Goal: Information Seeking & Learning: Learn about a topic

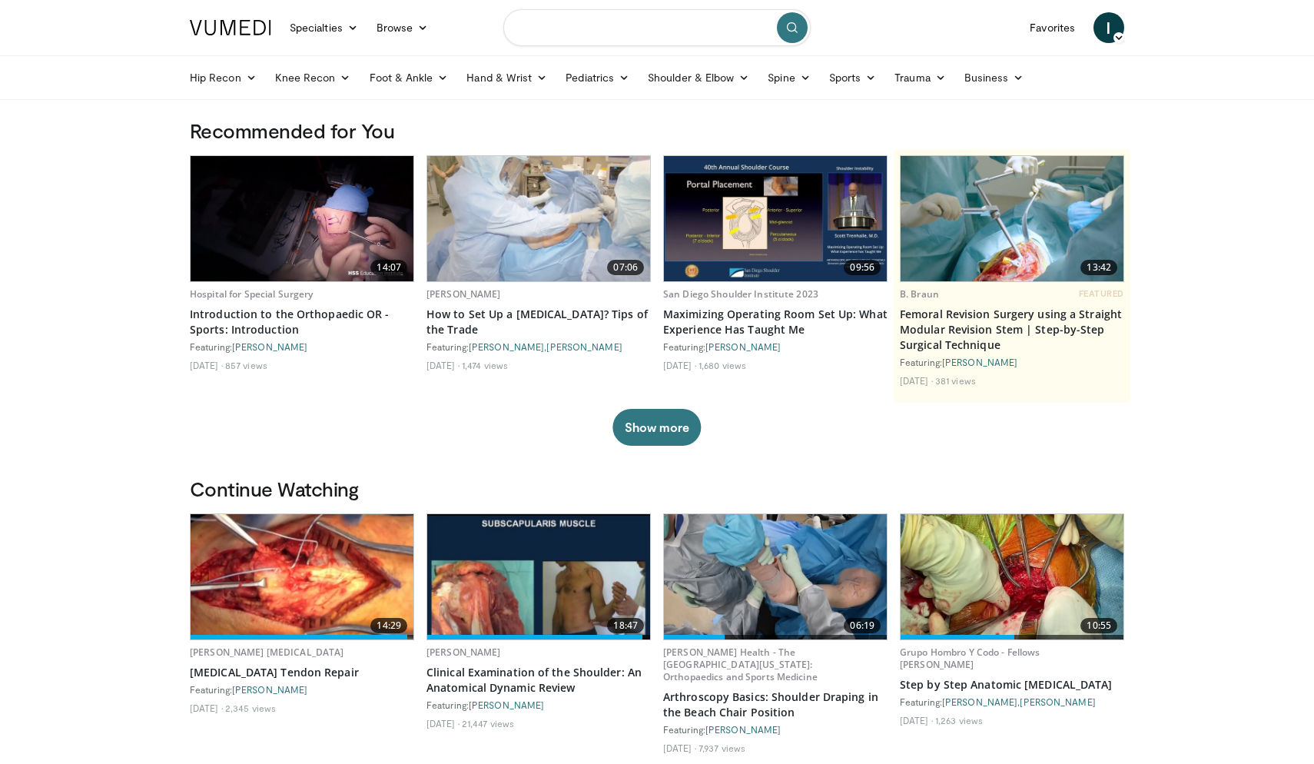
click at [611, 31] on input "Search topics, interventions" at bounding box center [656, 27] width 307 height 37
type input "**********"
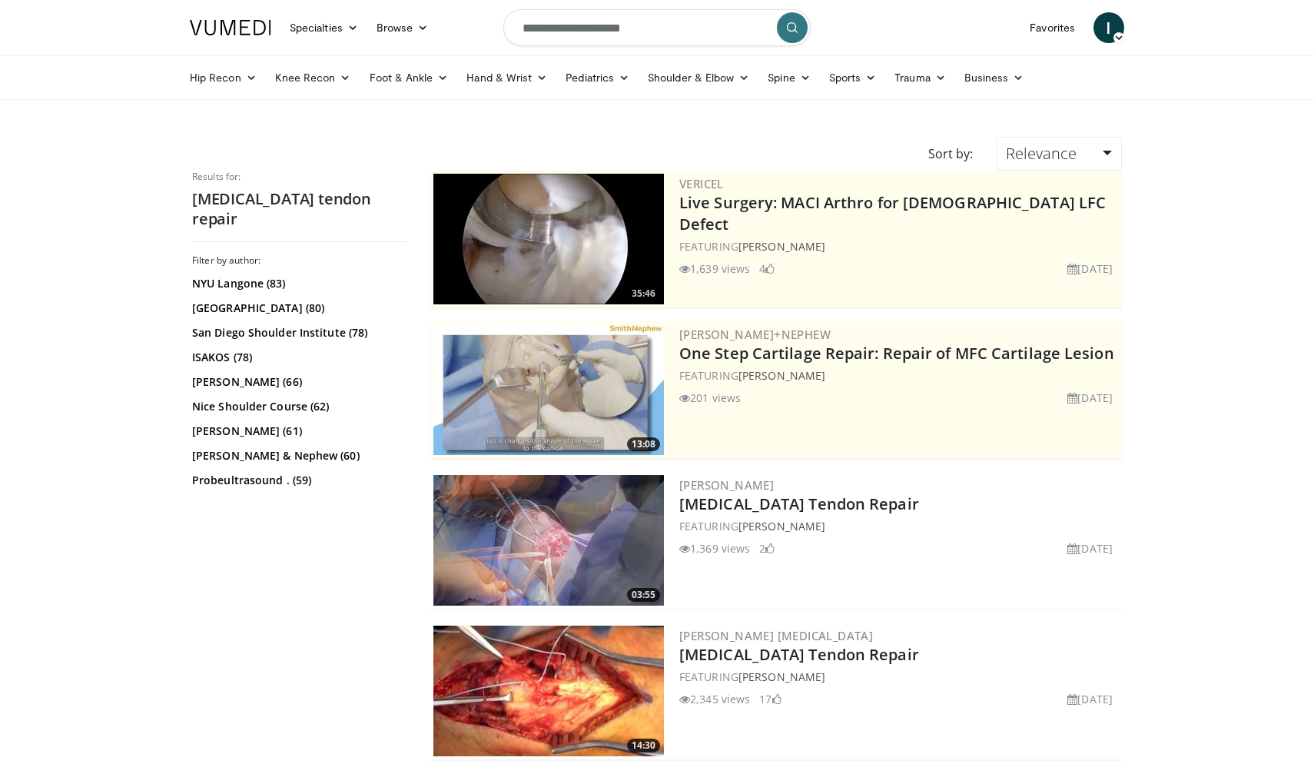
scroll to position [218, 0]
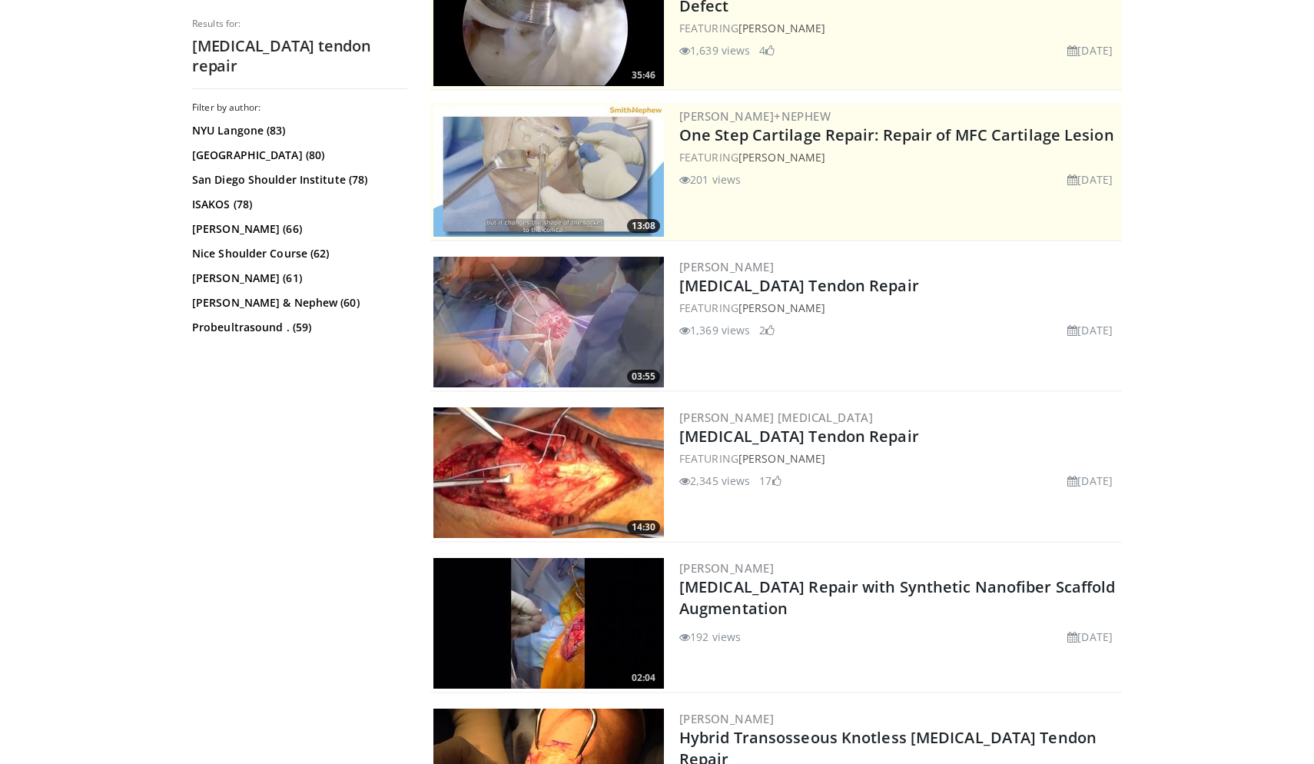
click at [530, 316] on img at bounding box center [548, 322] width 231 height 131
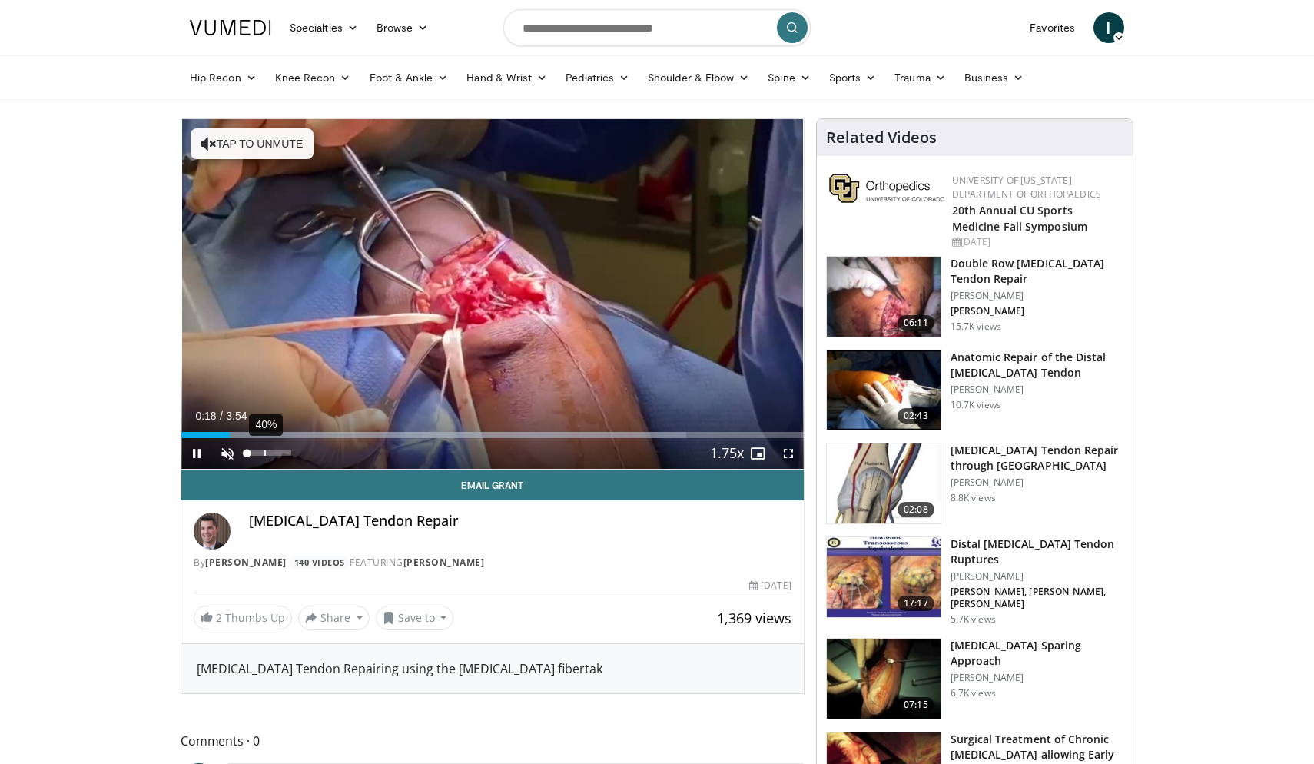
click at [264, 449] on div "40%" at bounding box center [269, 453] width 54 height 31
drag, startPoint x: 237, startPoint y: 433, endPoint x: 151, endPoint y: 433, distance: 86.1
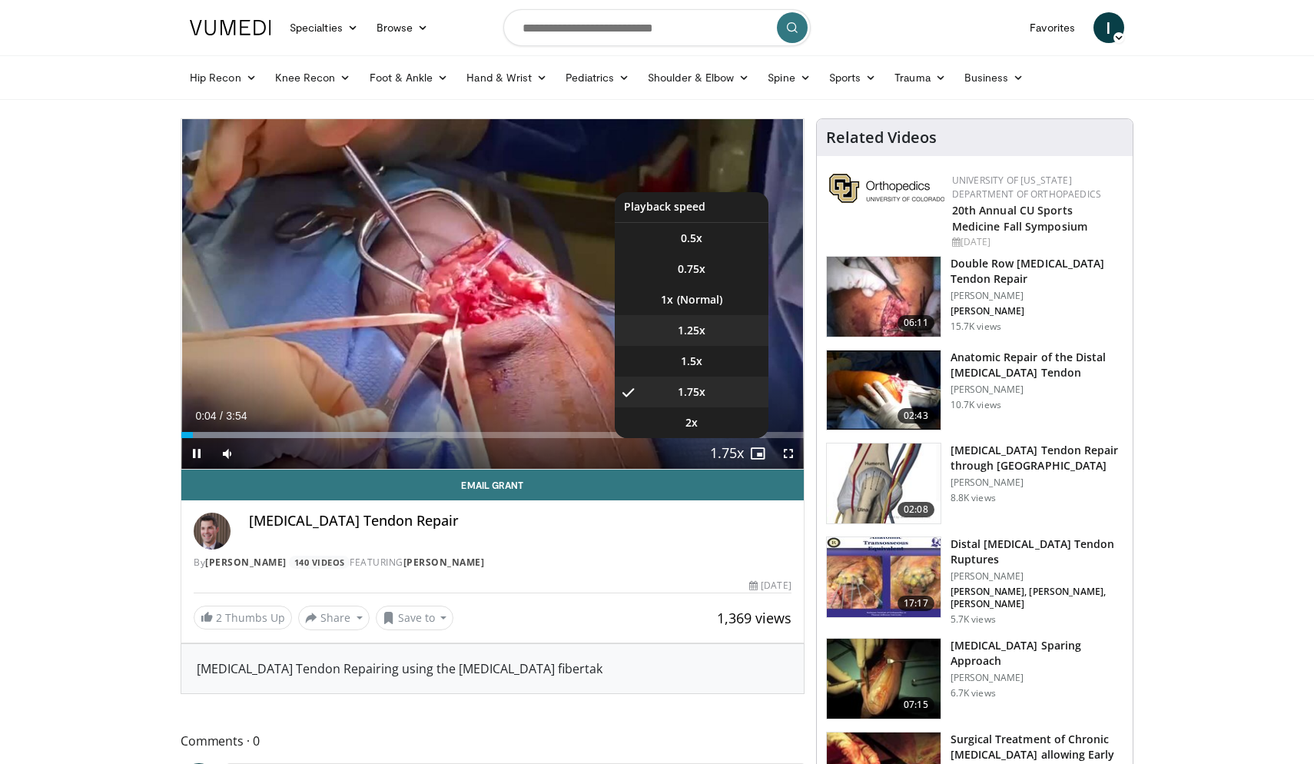
click at [712, 336] on li "1.25x" at bounding box center [692, 330] width 154 height 31
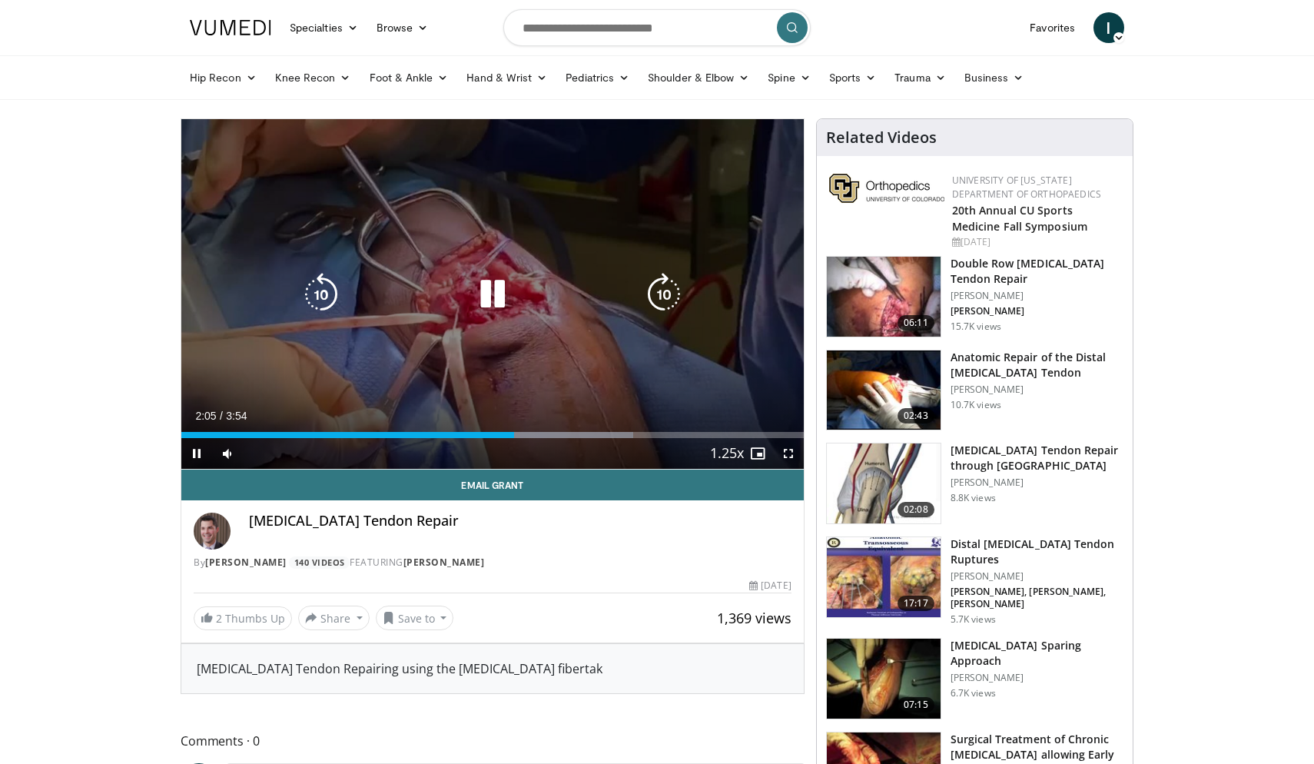
click at [484, 306] on icon "Video Player" at bounding box center [492, 294] width 43 height 43
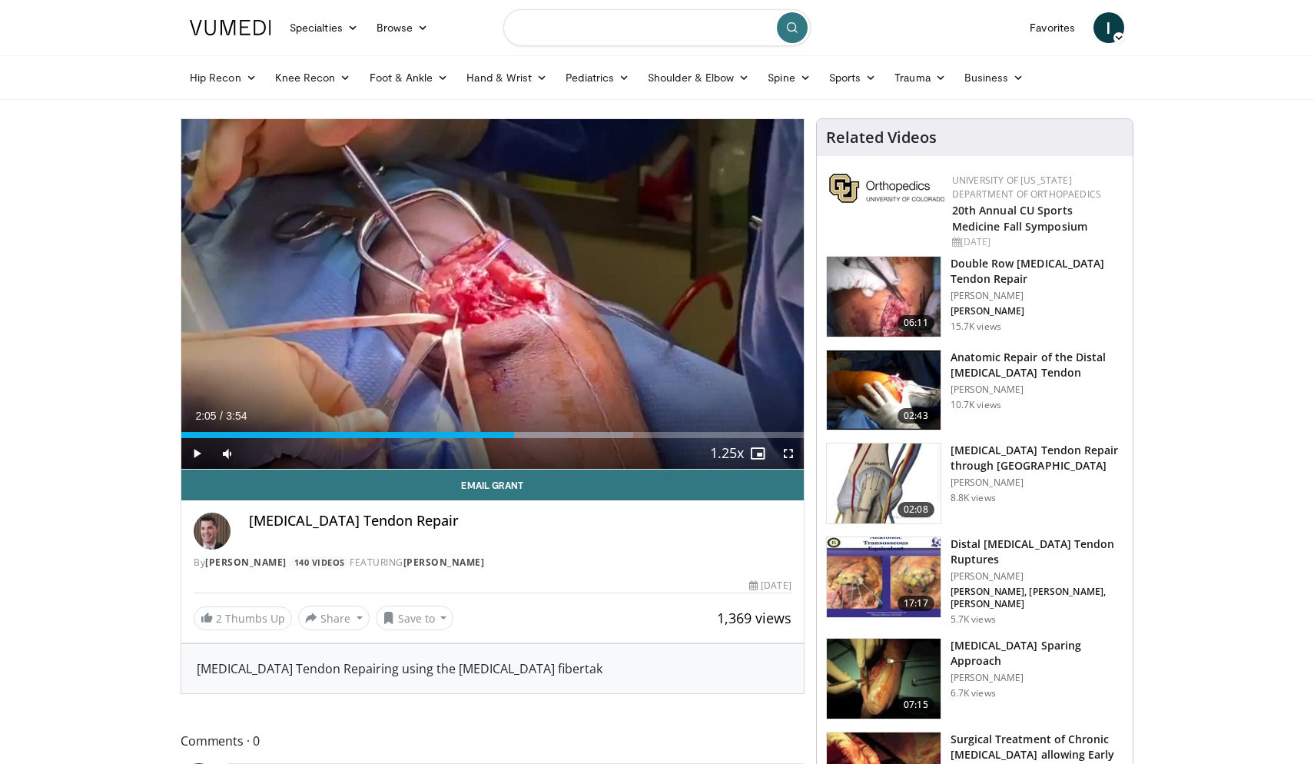
click at [580, 37] on input "Search topics, interventions" at bounding box center [656, 27] width 307 height 37
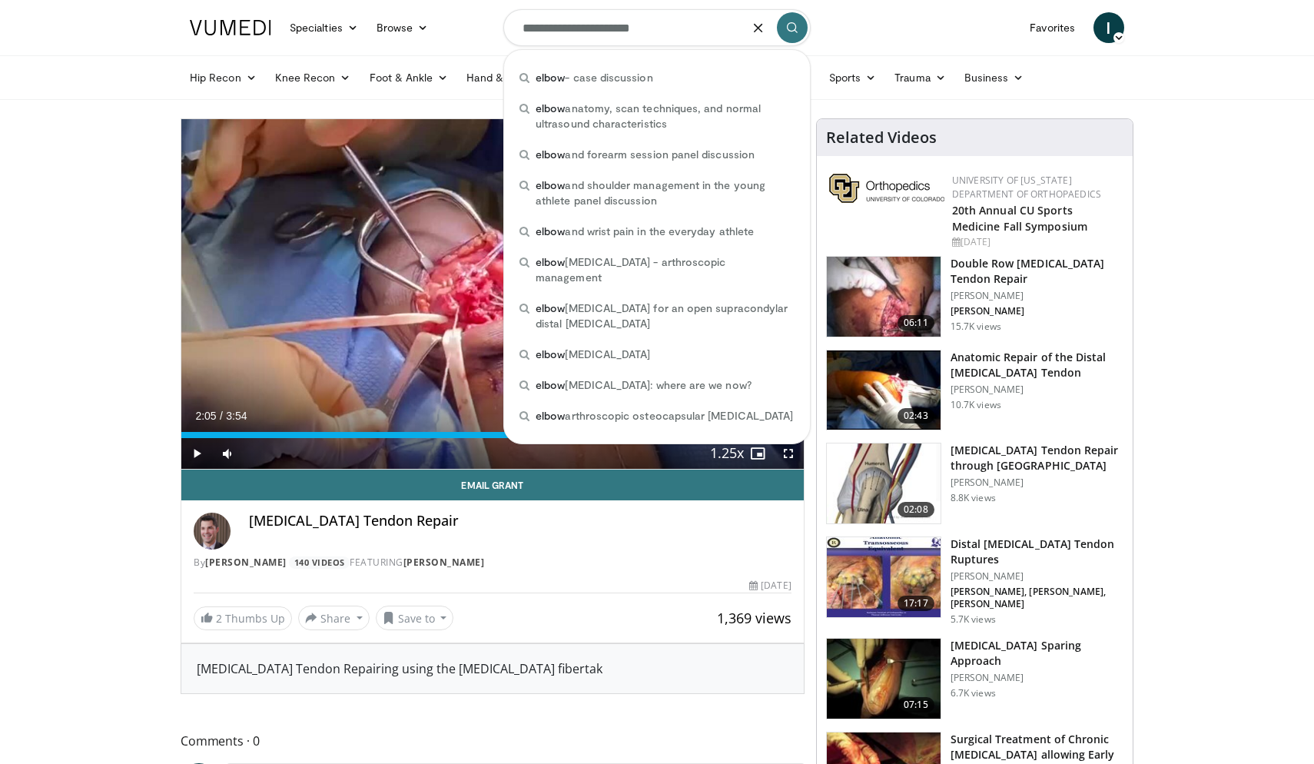
type input "**********"
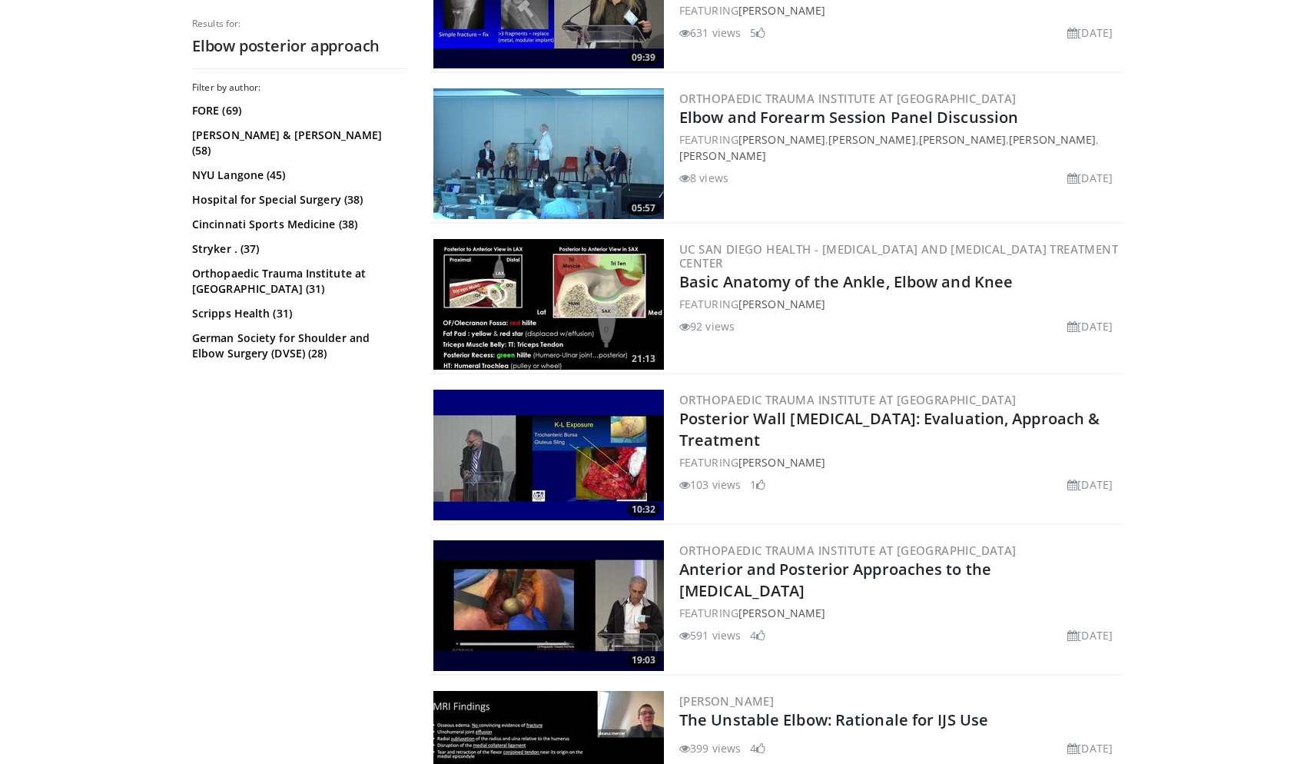
scroll to position [2350, 0]
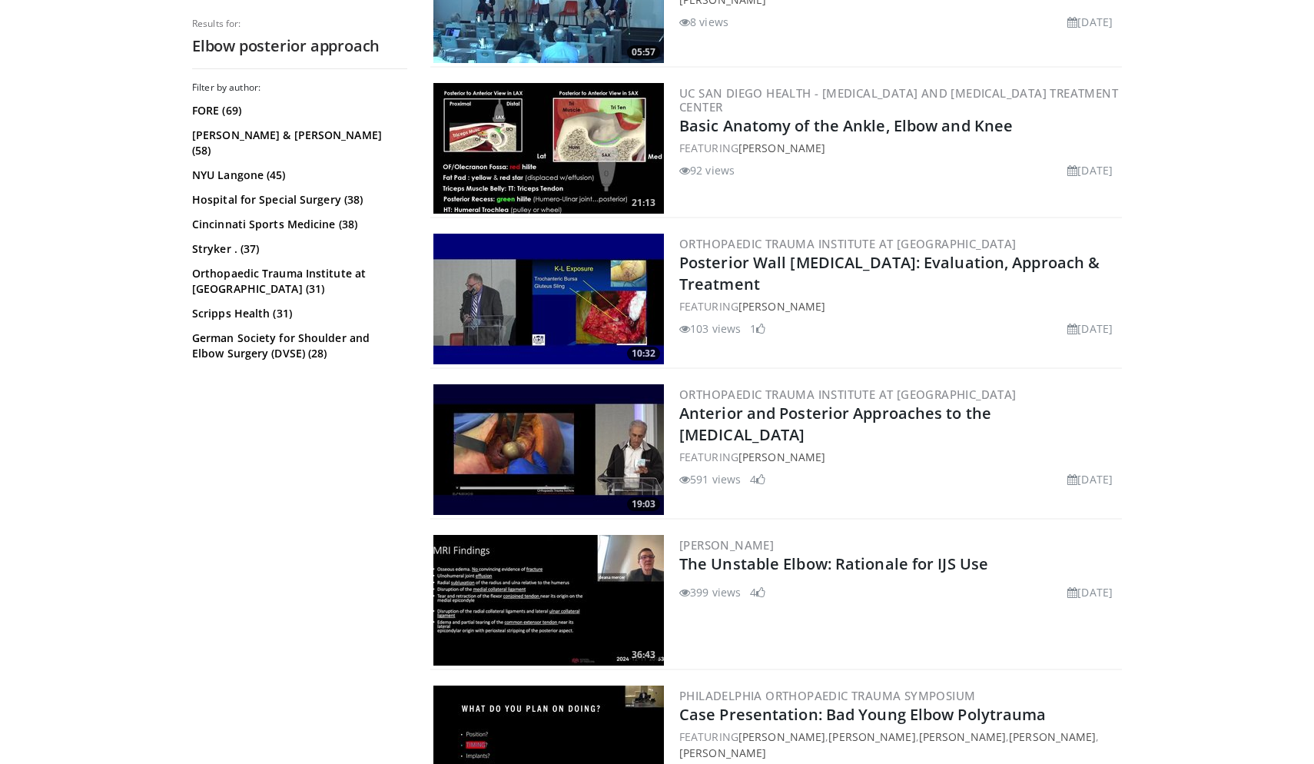
click at [506, 145] on img at bounding box center [548, 148] width 231 height 131
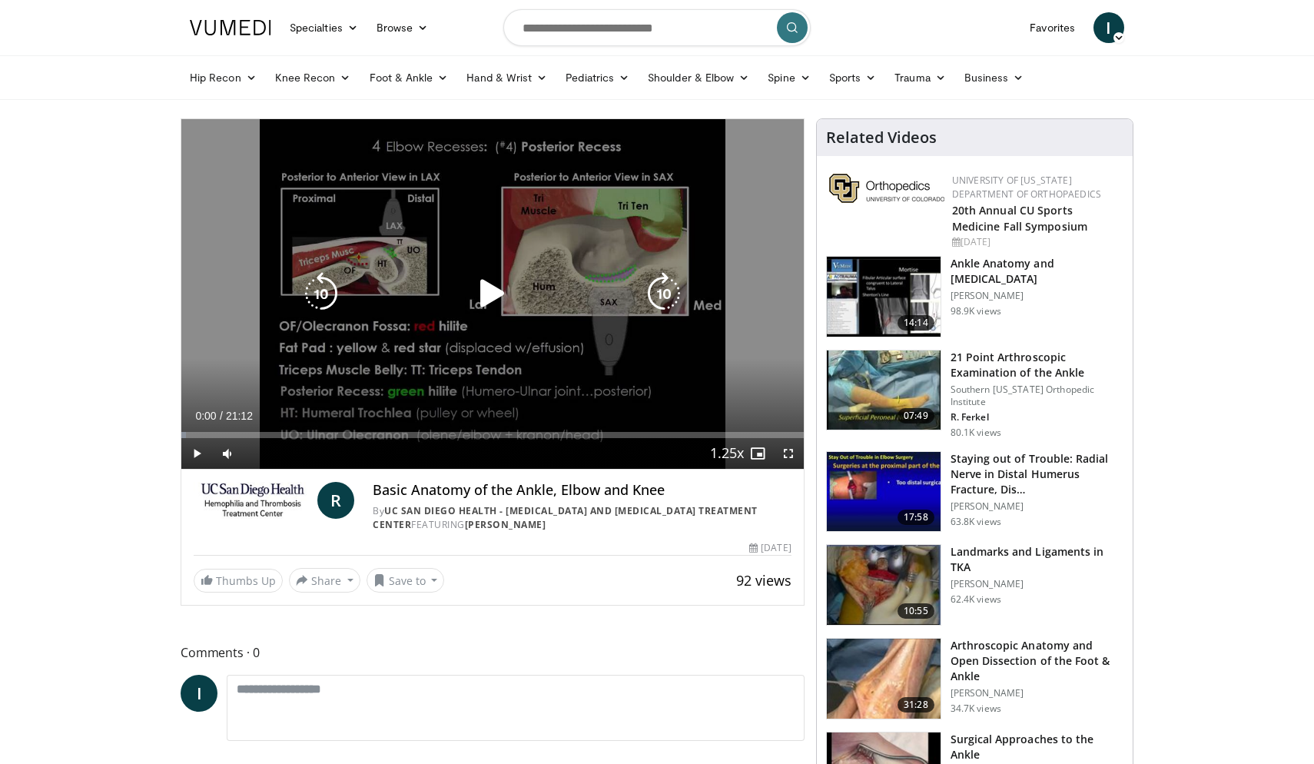
click at [489, 310] on icon "Video Player" at bounding box center [492, 293] width 43 height 43
click at [485, 317] on div "10 seconds Tap to unmute" at bounding box center [492, 294] width 622 height 350
